Goal: Find specific page/section: Find specific page/section

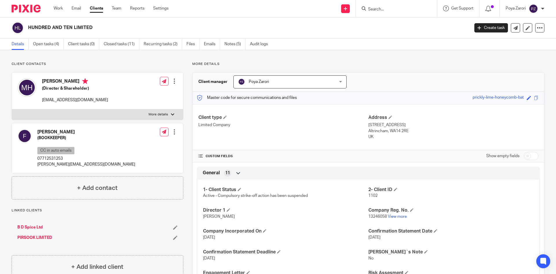
click at [388, 9] on input "Search" at bounding box center [394, 9] width 52 height 5
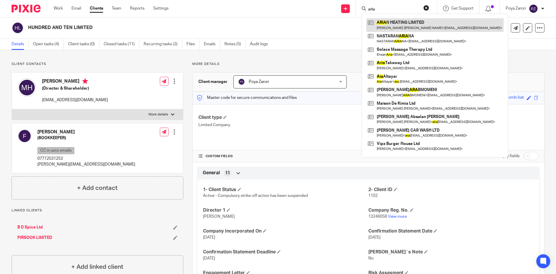
type input "aria"
click at [415, 26] on link at bounding box center [434, 24] width 137 height 13
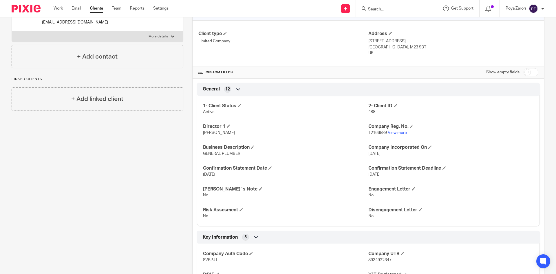
scroll to position [87, 0]
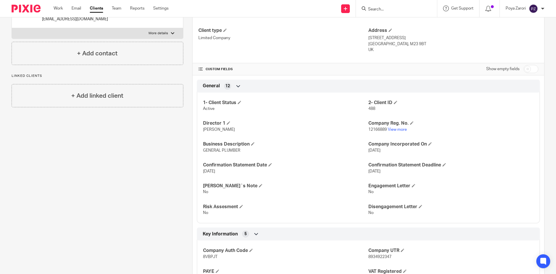
click at [376, 127] on p "12166889 View more" at bounding box center [450, 130] width 165 height 6
click at [376, 127] on span "12166889" at bounding box center [377, 129] width 19 height 4
copy span "12166889"
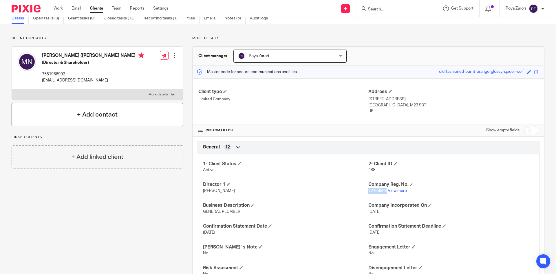
scroll to position [0, 0]
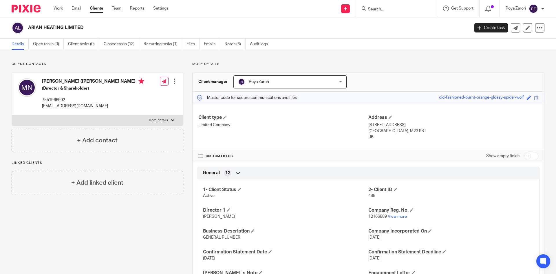
click at [393, 12] on form at bounding box center [399, 8] width 62 height 7
click at [386, 10] on input "Search" at bounding box center [394, 9] width 52 height 5
type input "REB"
click at [392, 28] on link at bounding box center [417, 24] width 103 height 13
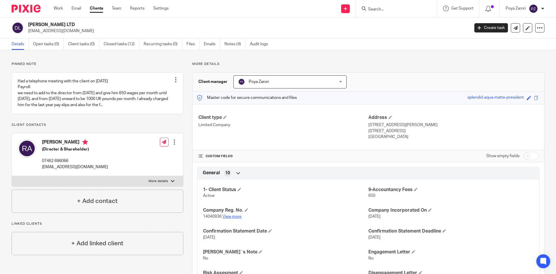
click at [232, 216] on link "View more" at bounding box center [231, 216] width 19 height 4
